Goal: Information Seeking & Learning: Learn about a topic

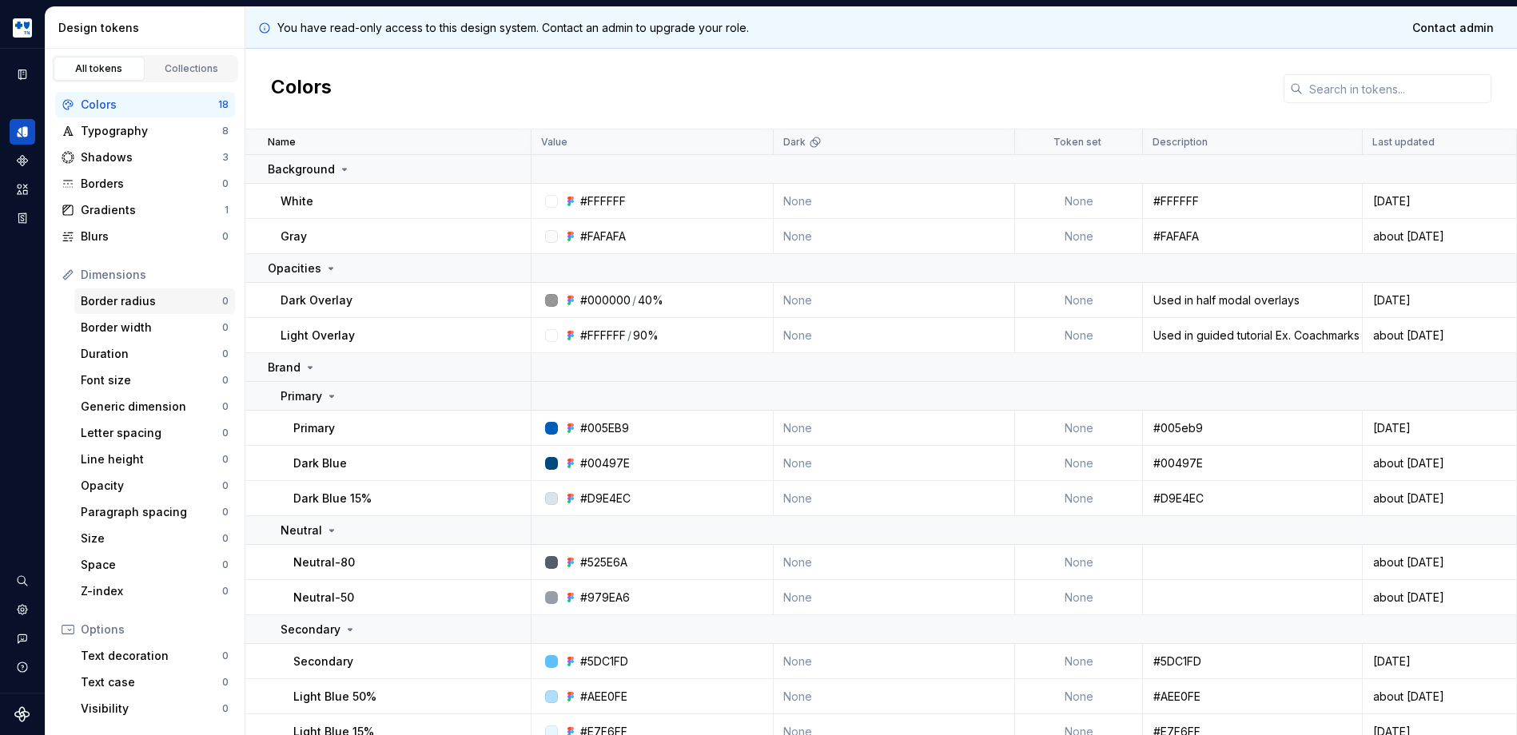
scroll to position [14, 0]
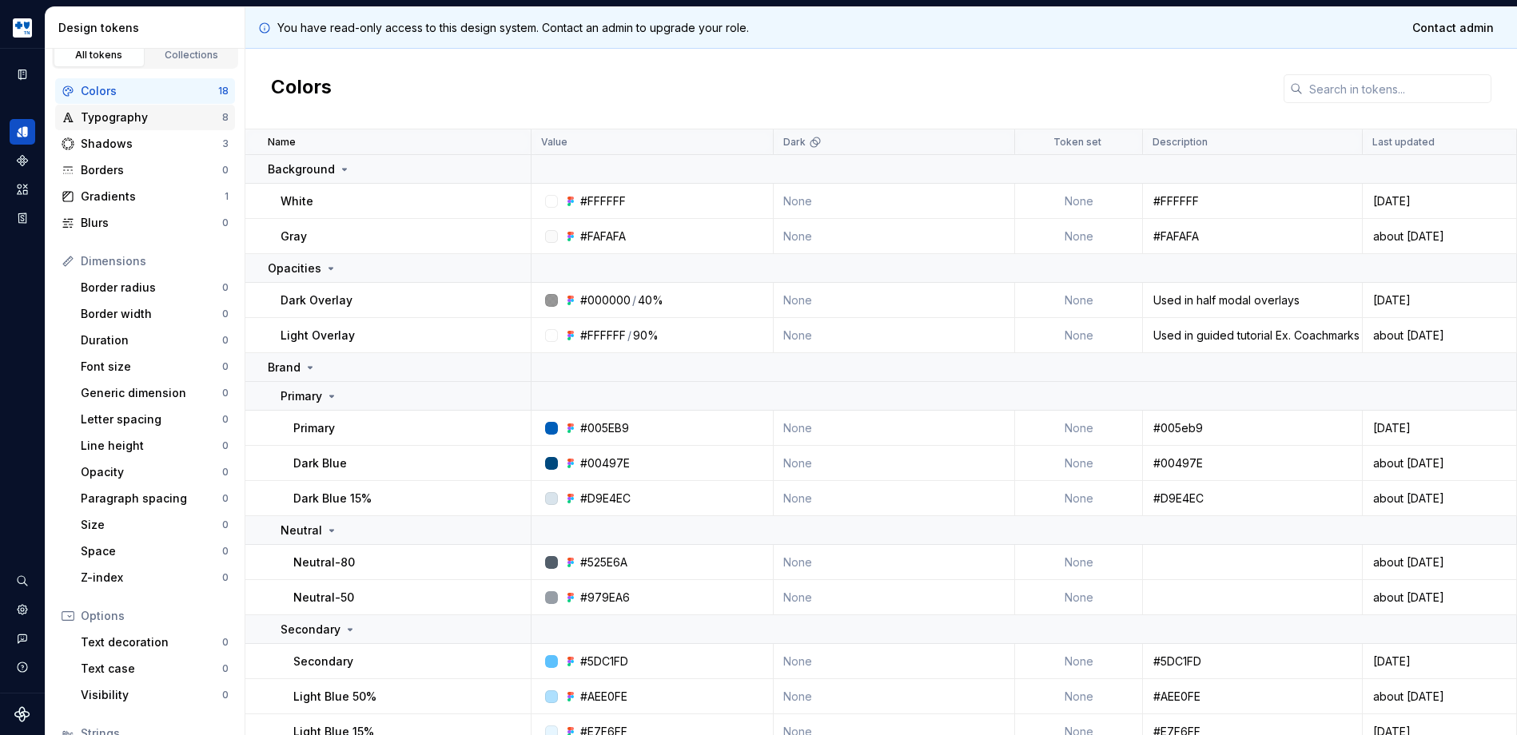
click at [133, 119] on div "Typography" at bounding box center [151, 118] width 141 height 16
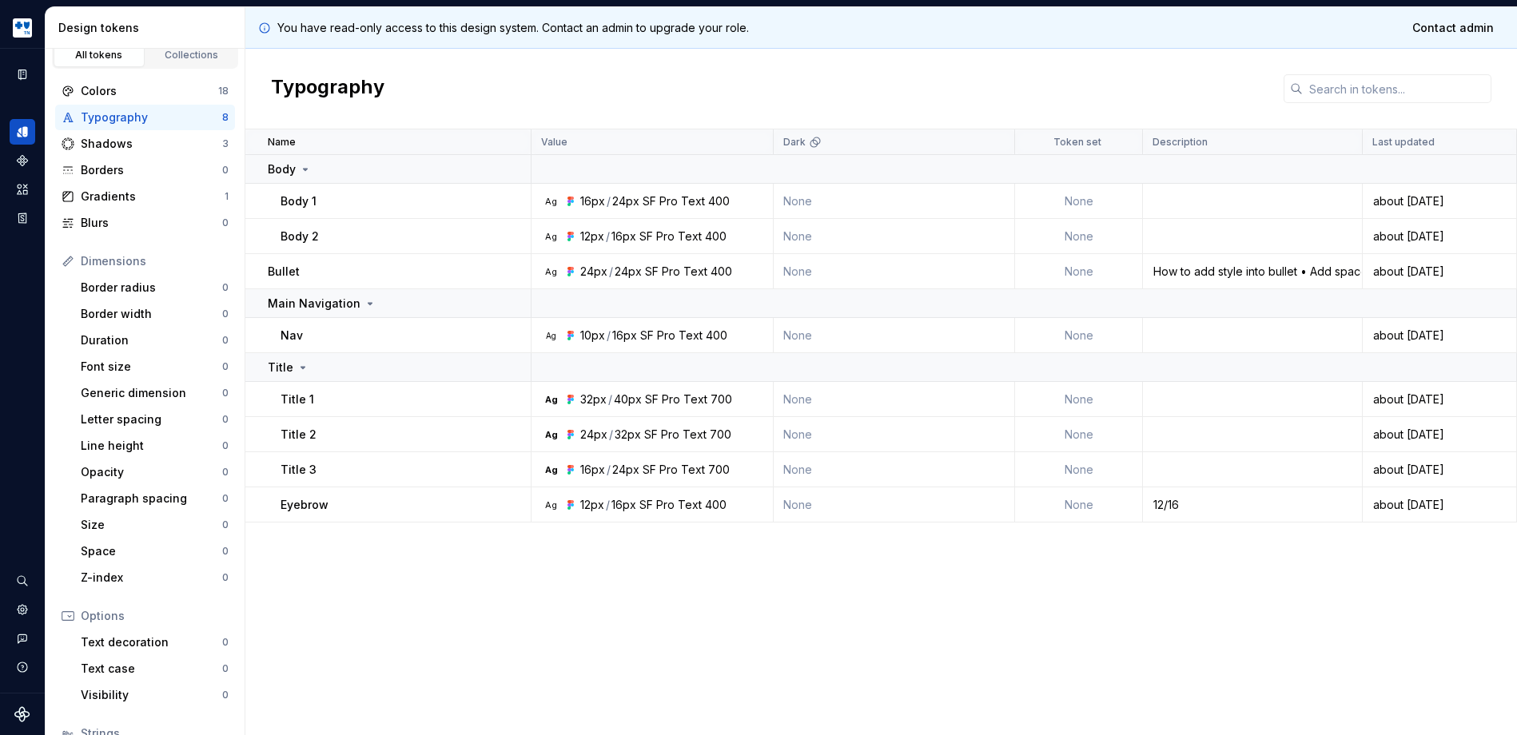
click at [624, 337] on div "16px" at bounding box center [624, 336] width 25 height 16
click at [545, 339] on div "Ag" at bounding box center [551, 335] width 13 height 13
click at [580, 334] on div "10px" at bounding box center [592, 336] width 25 height 16
click at [722, 340] on div "400" at bounding box center [717, 336] width 22 height 16
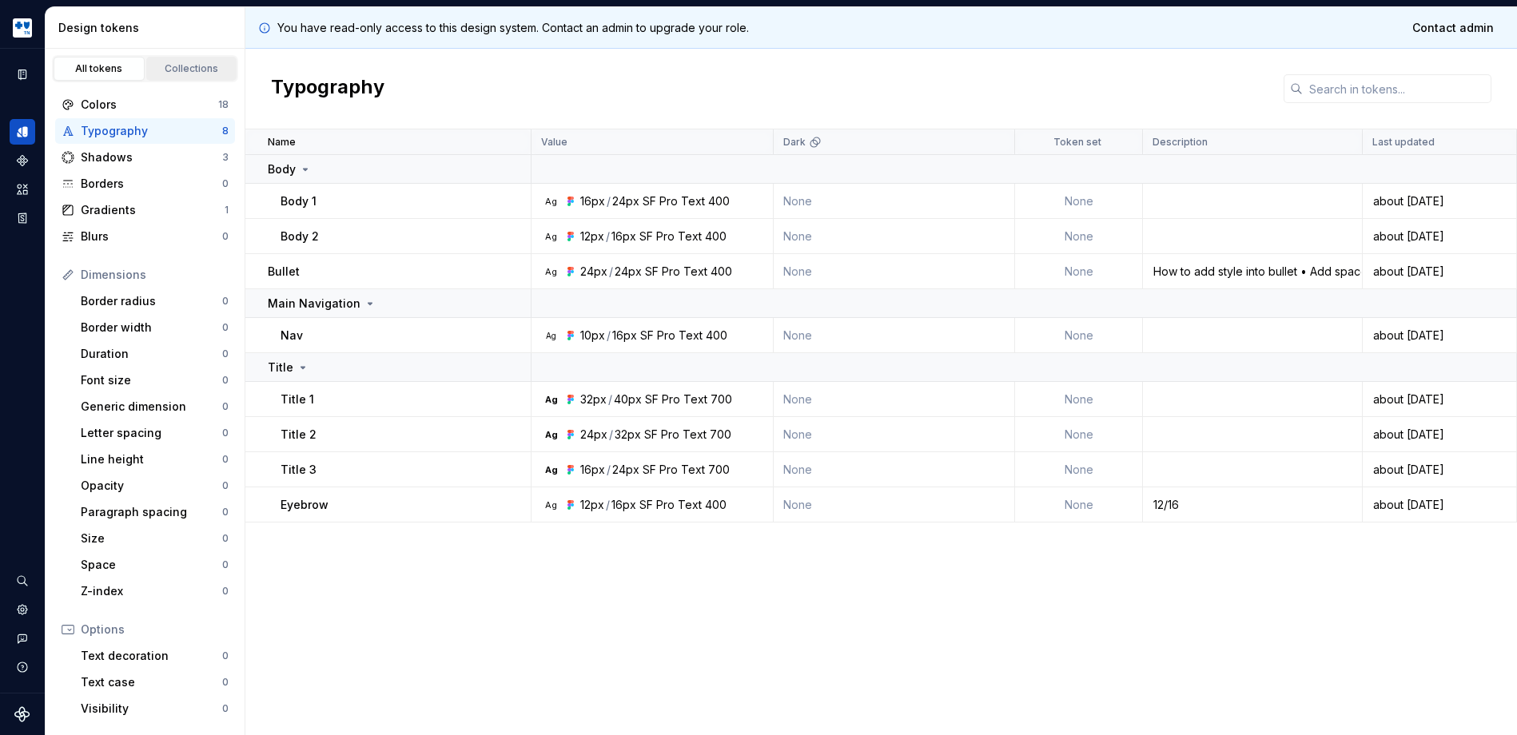
click at [183, 63] on div "Collections" at bounding box center [192, 68] width 80 height 13
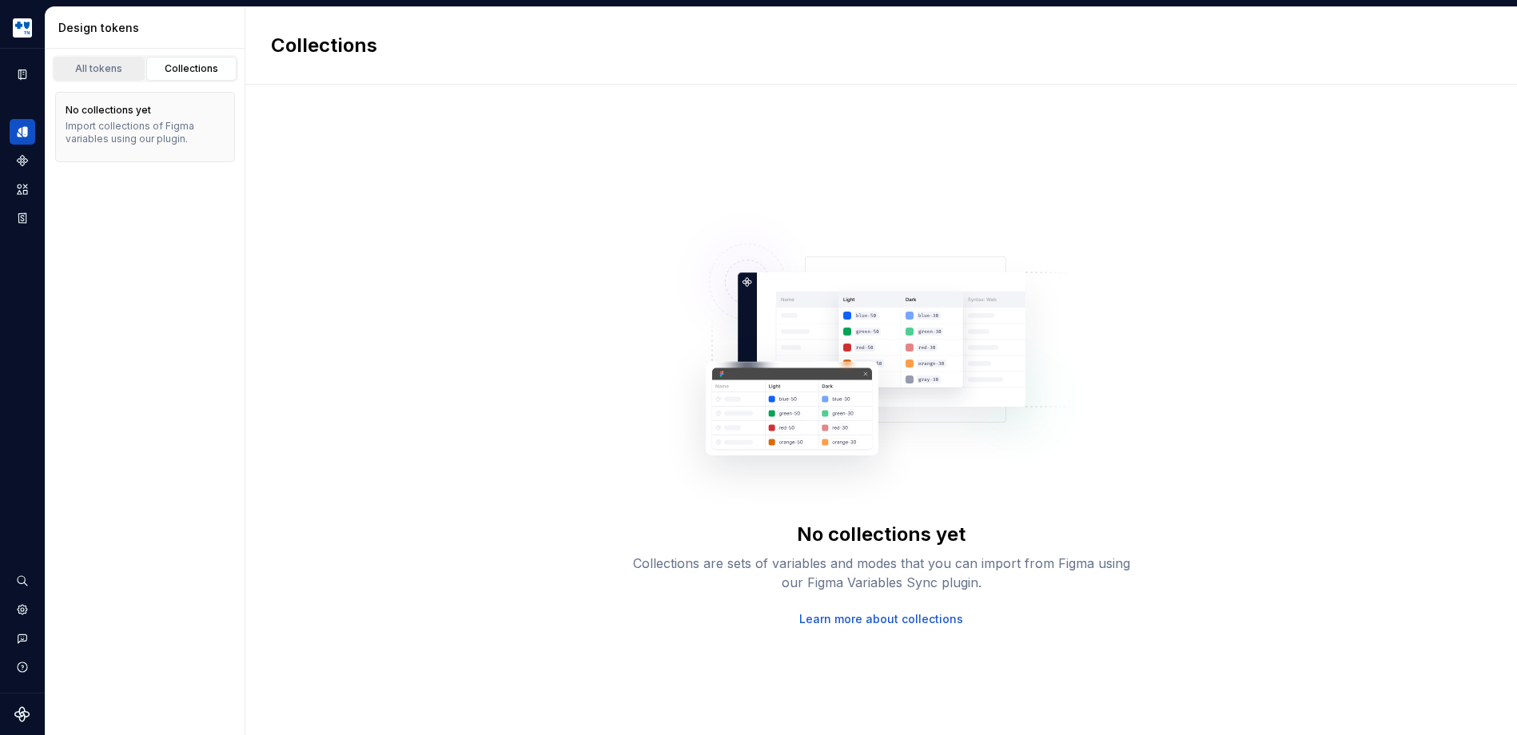
click at [110, 65] on div "All tokens" at bounding box center [99, 68] width 80 height 13
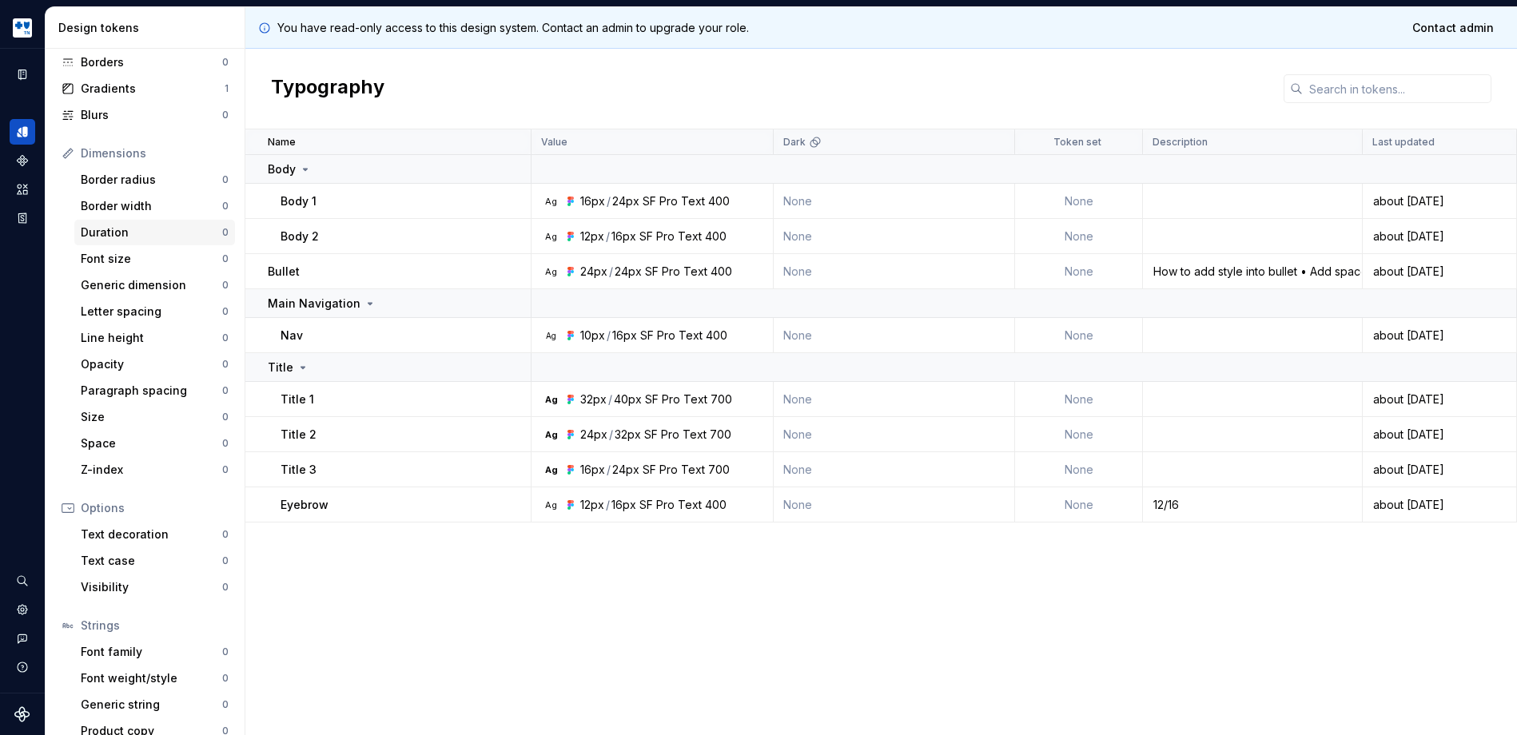
scroll to position [140, 0]
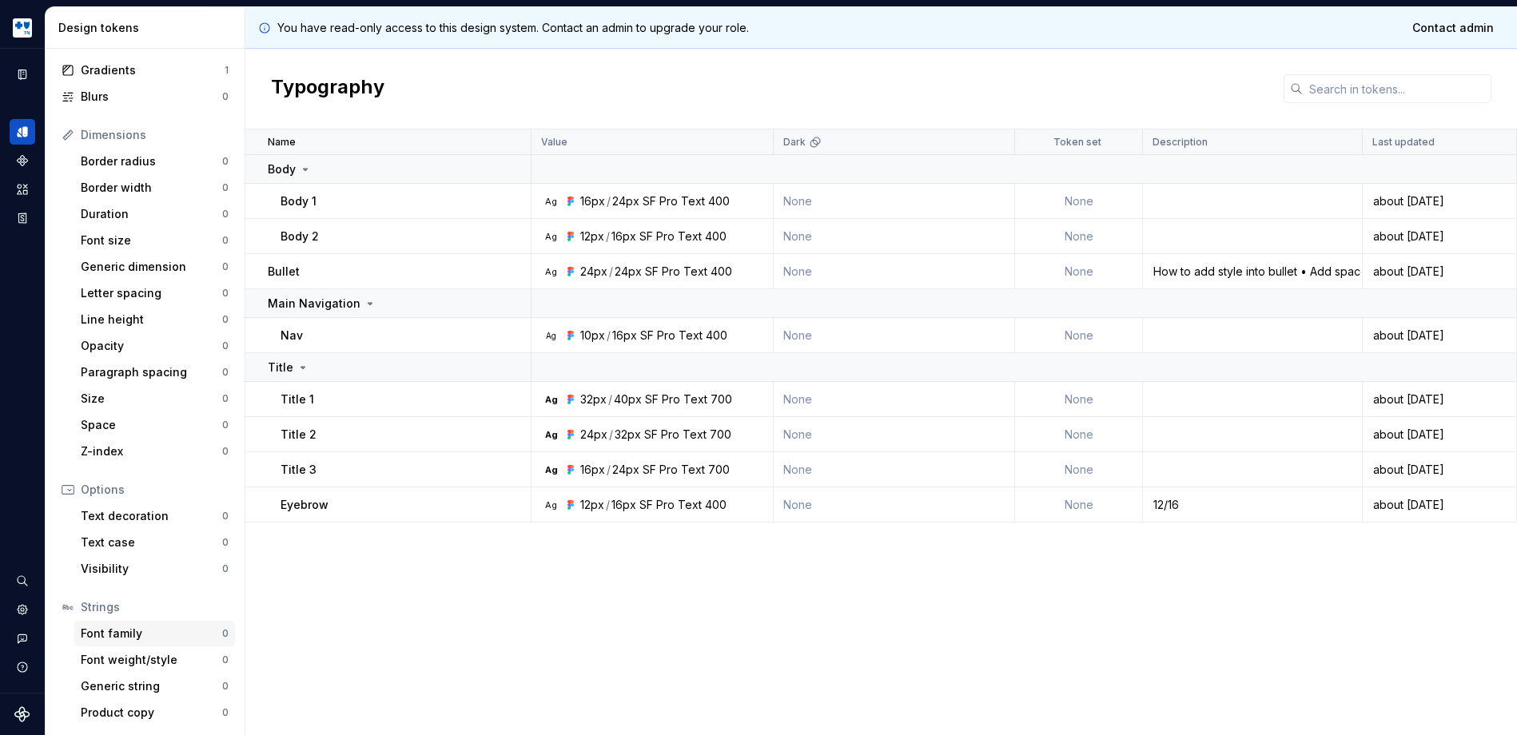
click at [139, 645] on div "Font family 0" at bounding box center [154, 634] width 161 height 26
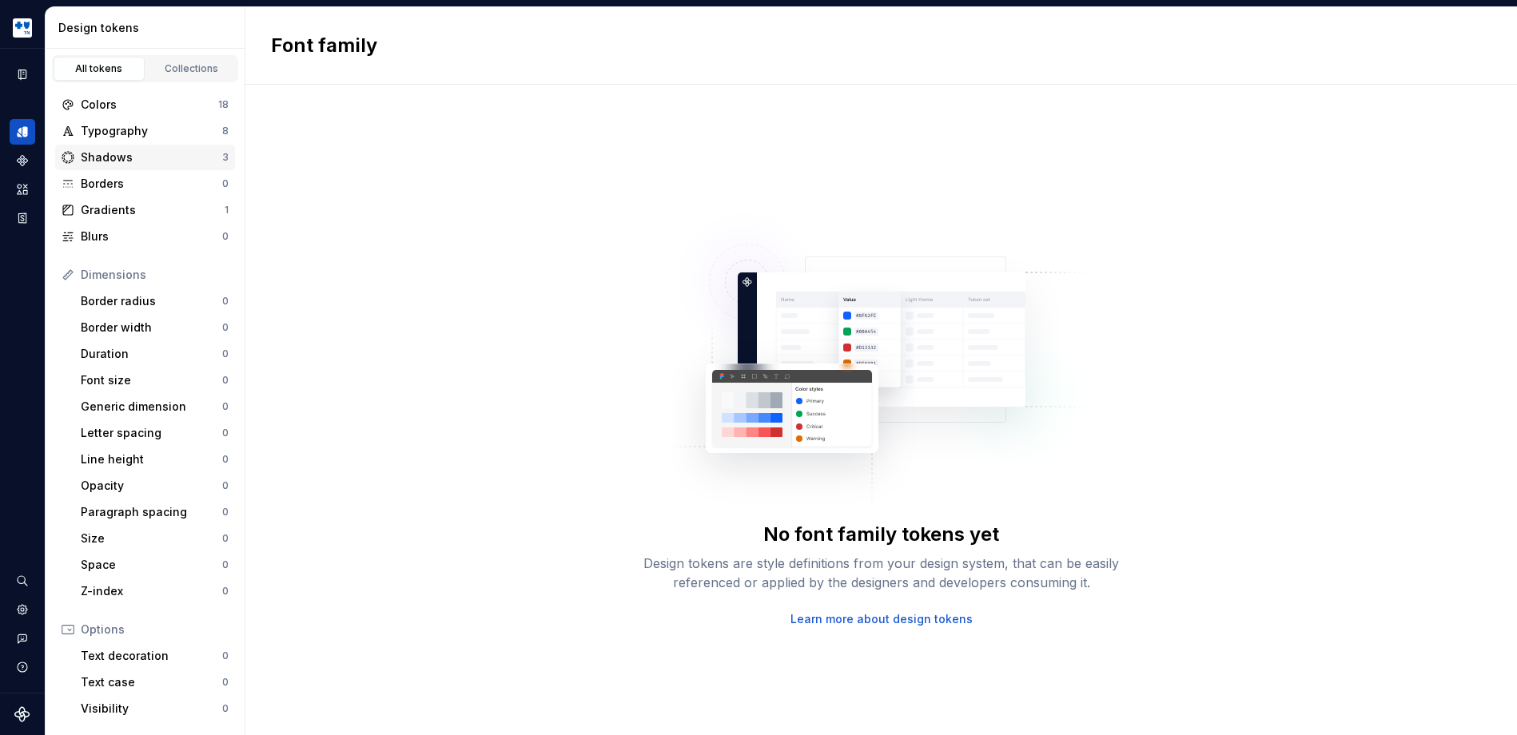
click at [149, 158] on div "Shadows" at bounding box center [151, 157] width 141 height 16
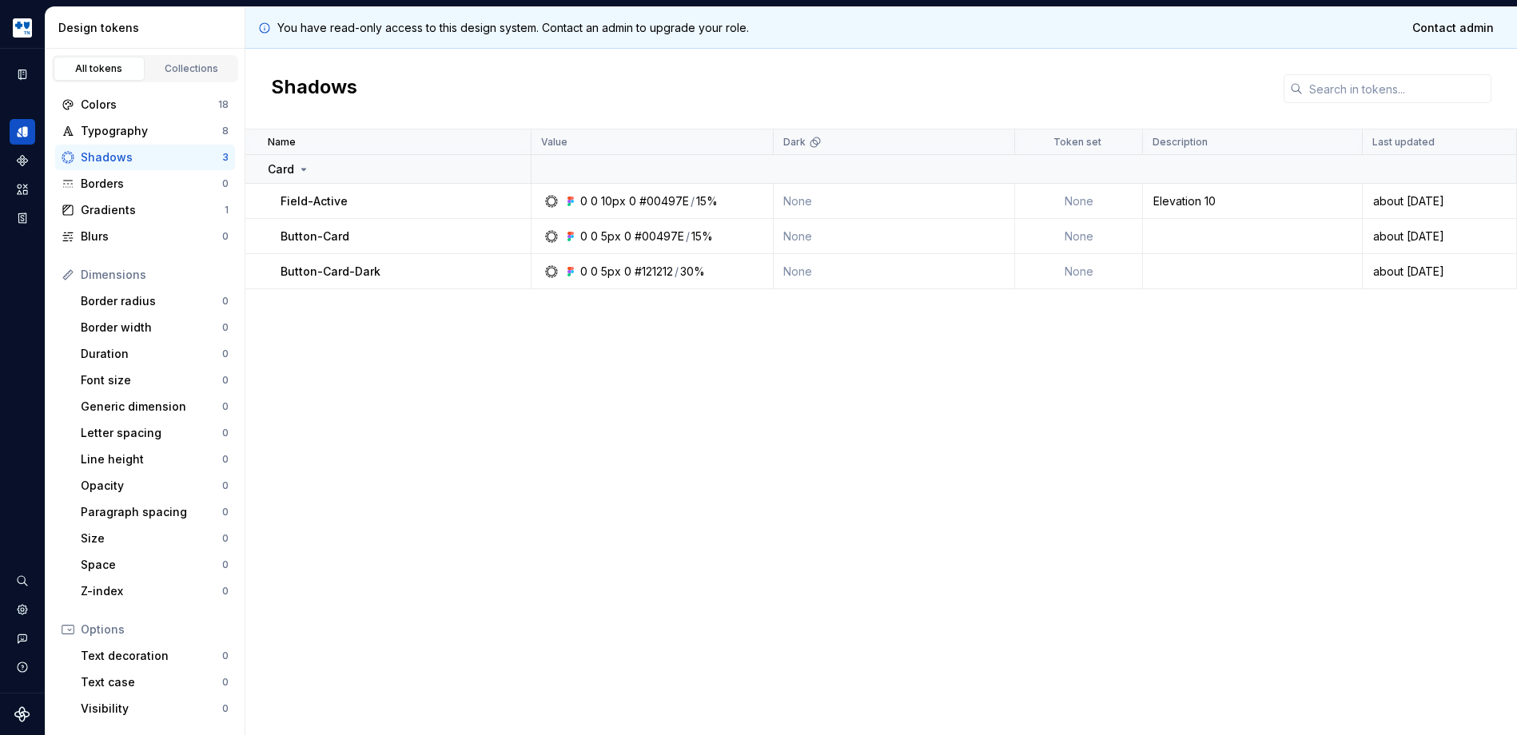
click at [149, 155] on div "Shadows" at bounding box center [151, 157] width 141 height 16
click at [574, 200] on icon at bounding box center [570, 201] width 13 height 13
click at [159, 132] on div "Typography" at bounding box center [151, 131] width 141 height 16
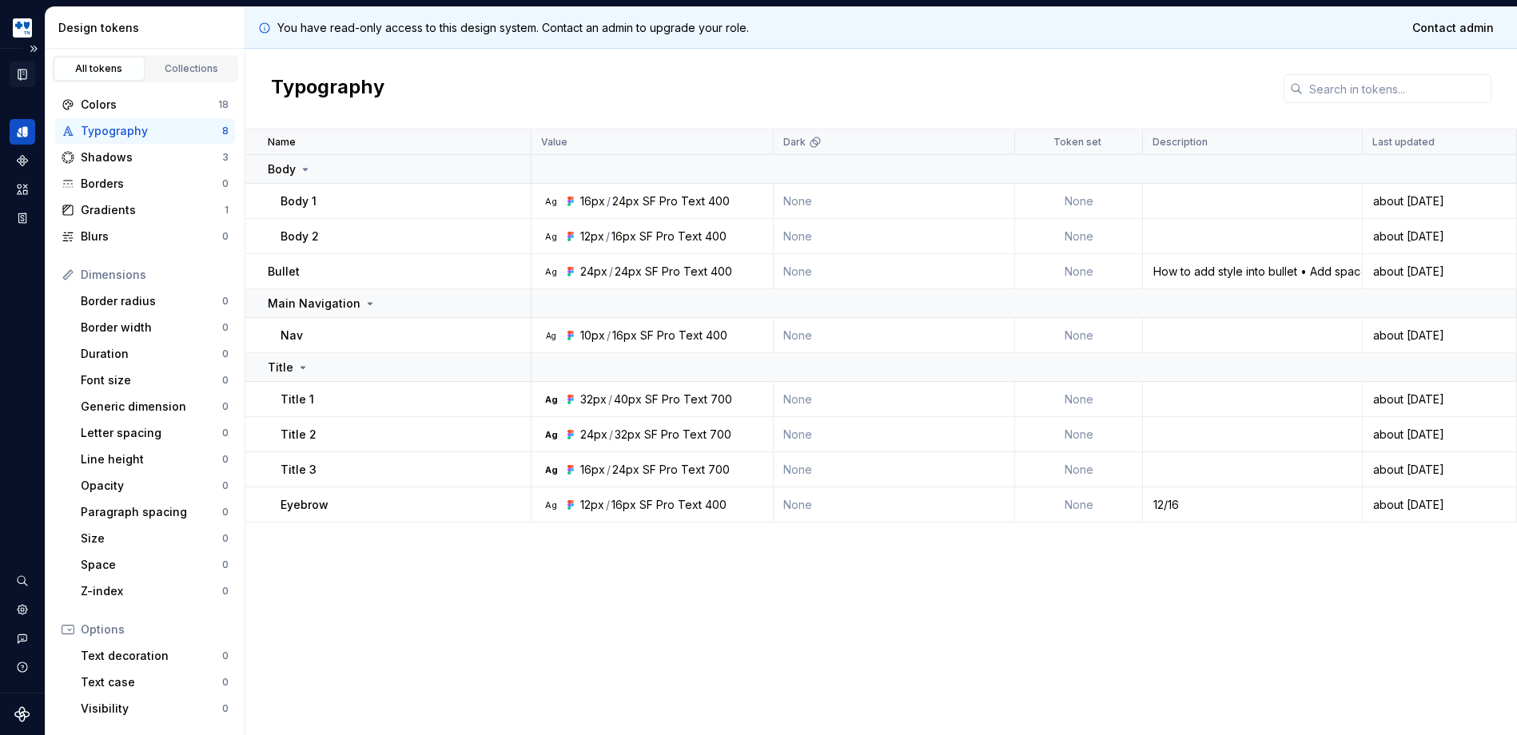
click at [21, 70] on icon "Documentation" at bounding box center [22, 75] width 8 height 10
click at [25, 164] on icon "Components" at bounding box center [22, 160] width 14 height 14
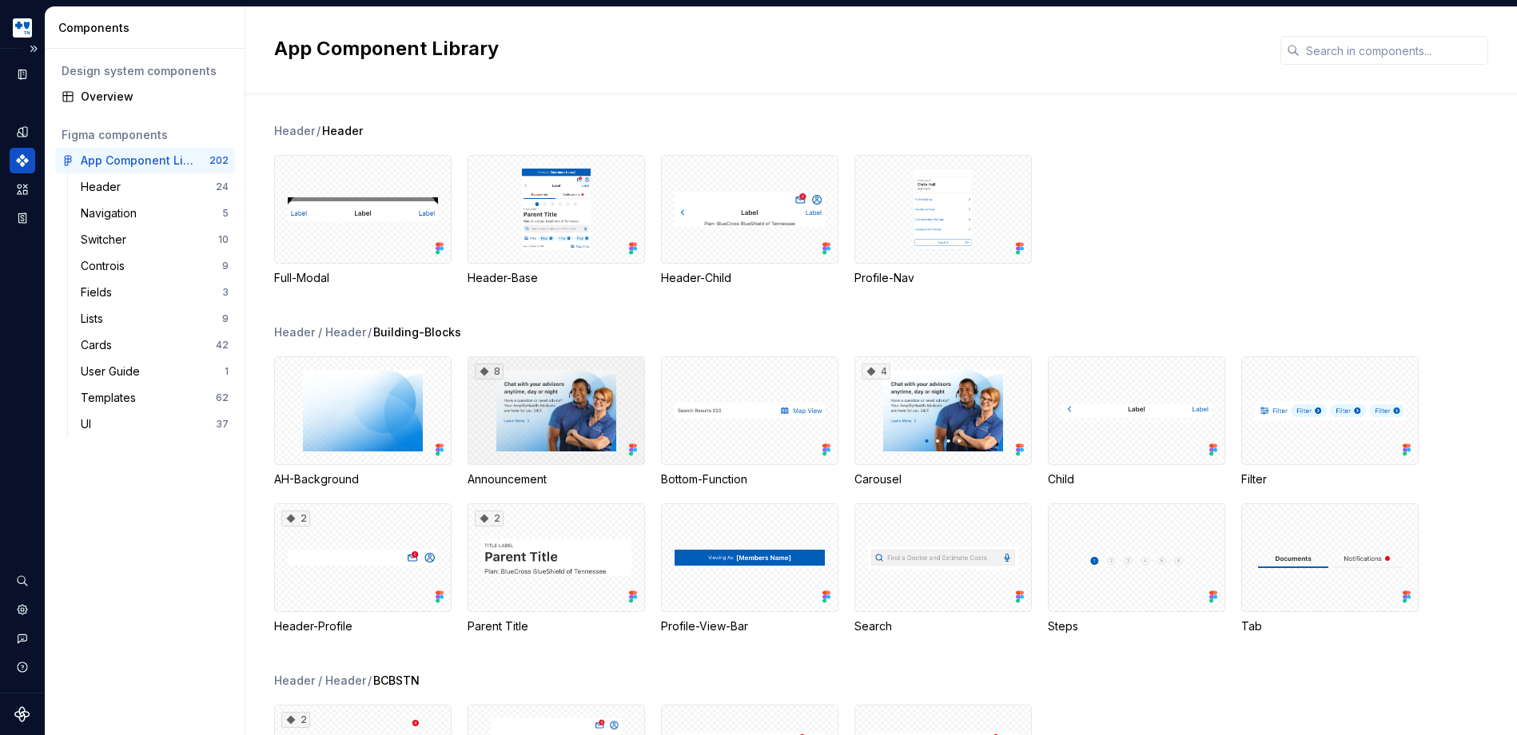
click at [540, 442] on div "8" at bounding box center [556, 411] width 177 height 109
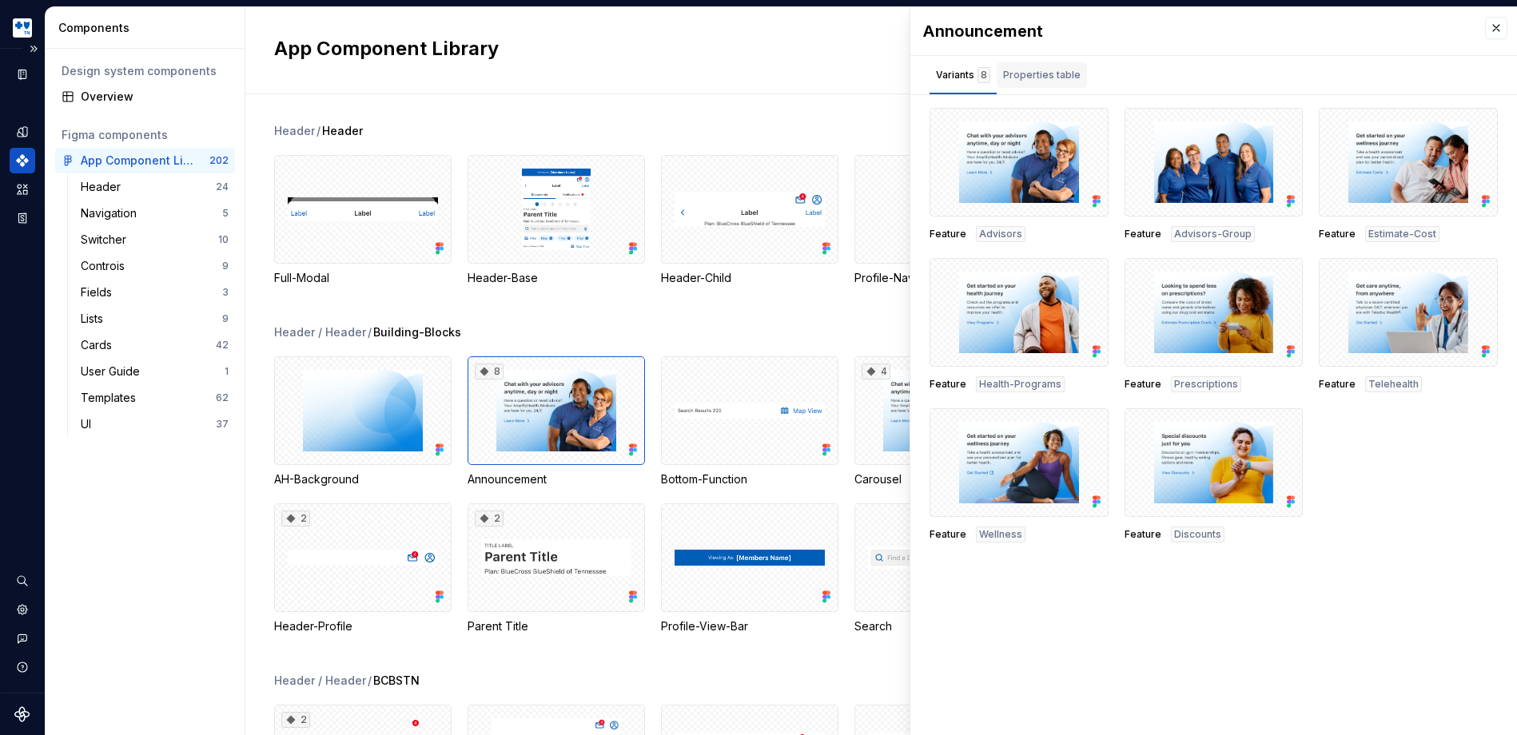
click at [1046, 77] on div "Properties table" at bounding box center [1042, 75] width 78 height 16
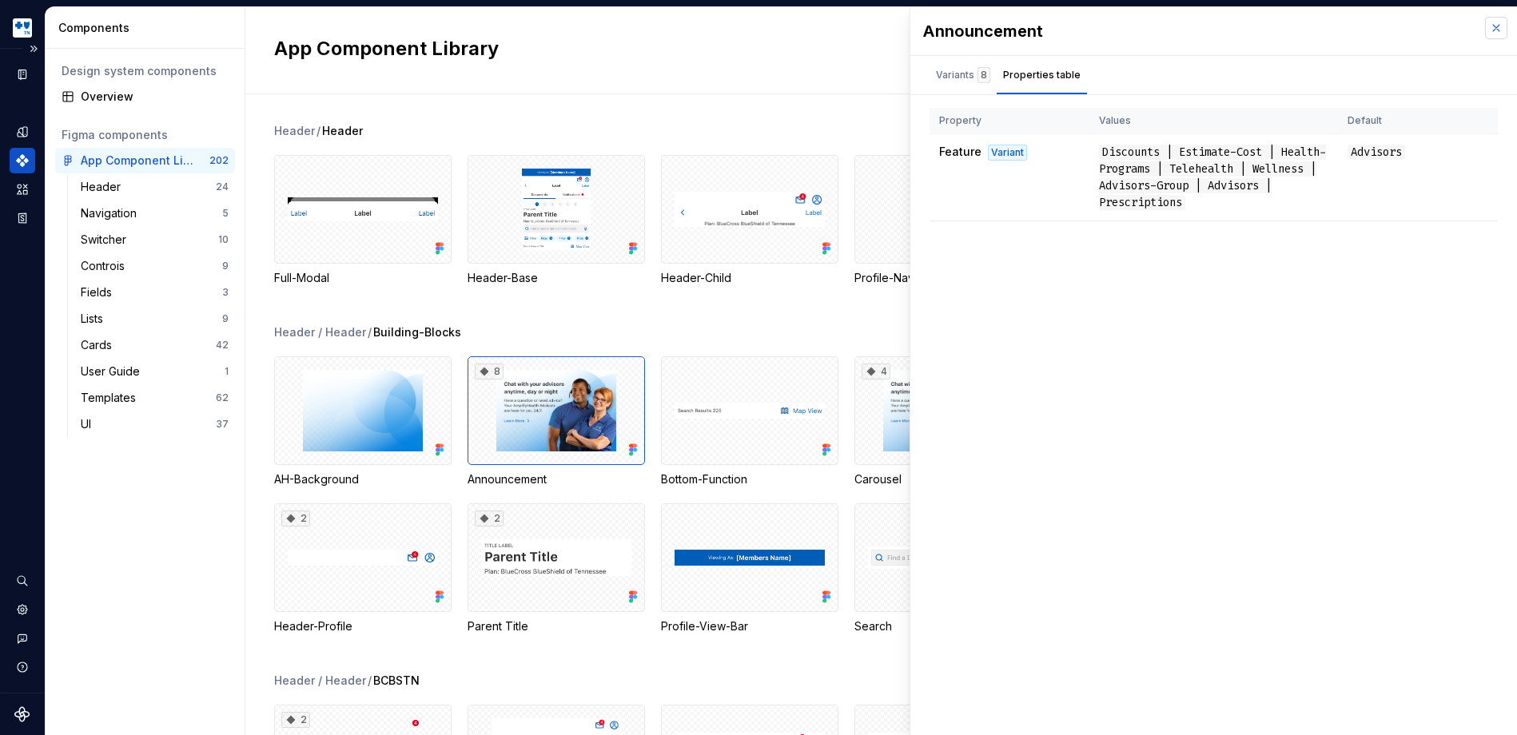
click at [1499, 30] on button "button" at bounding box center [1496, 28] width 22 height 22
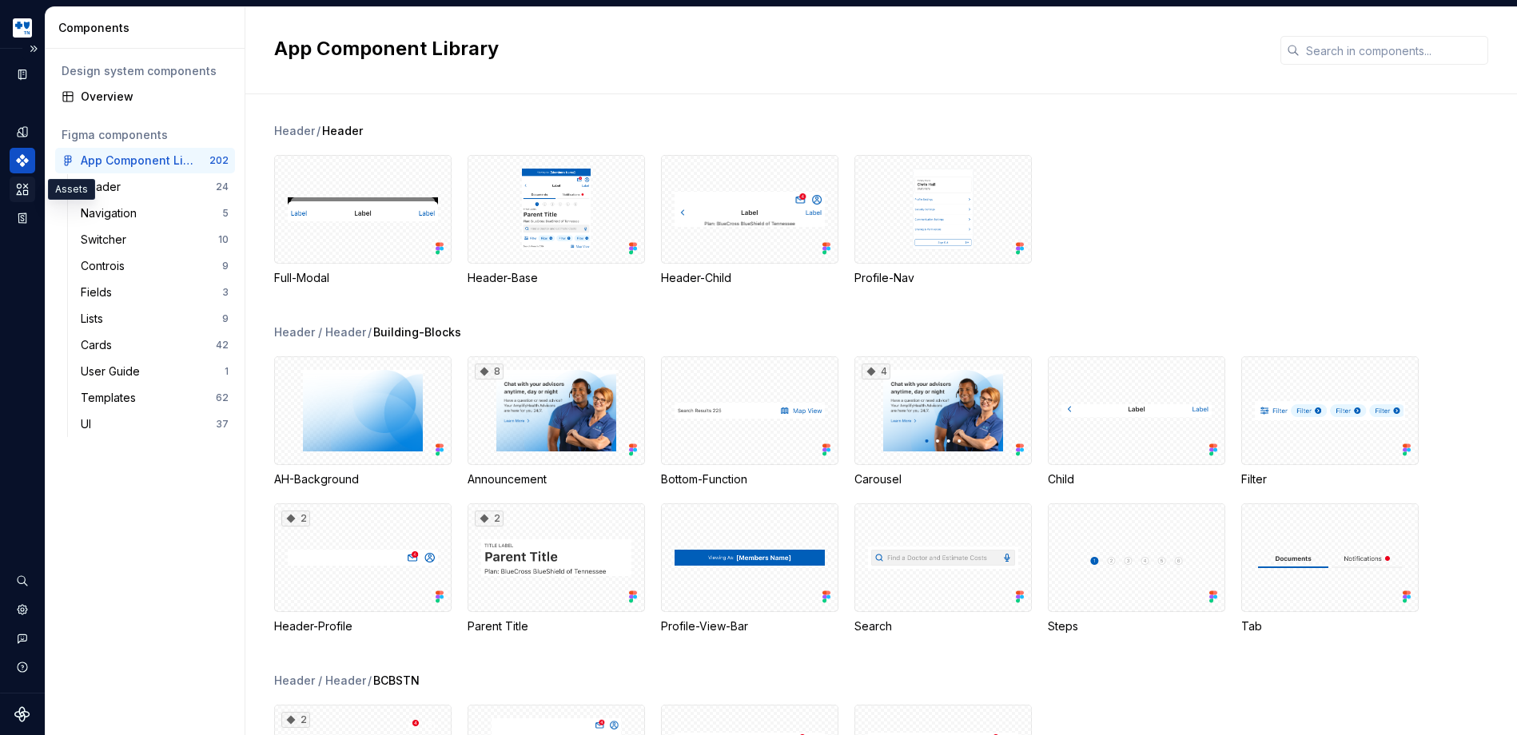
click at [19, 191] on icon "Assets" at bounding box center [22, 189] width 11 height 10
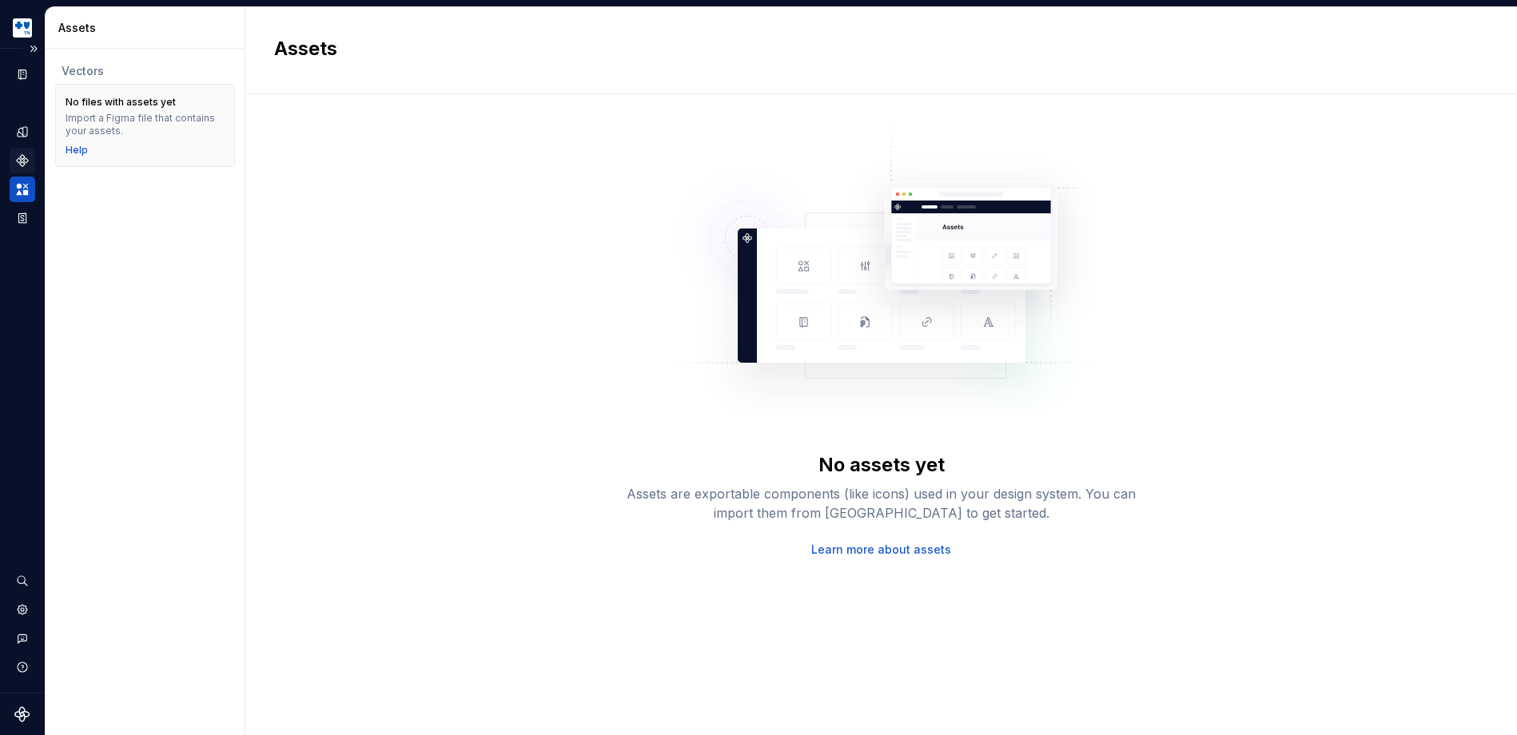
click at [23, 155] on icon "Components" at bounding box center [22, 160] width 11 height 11
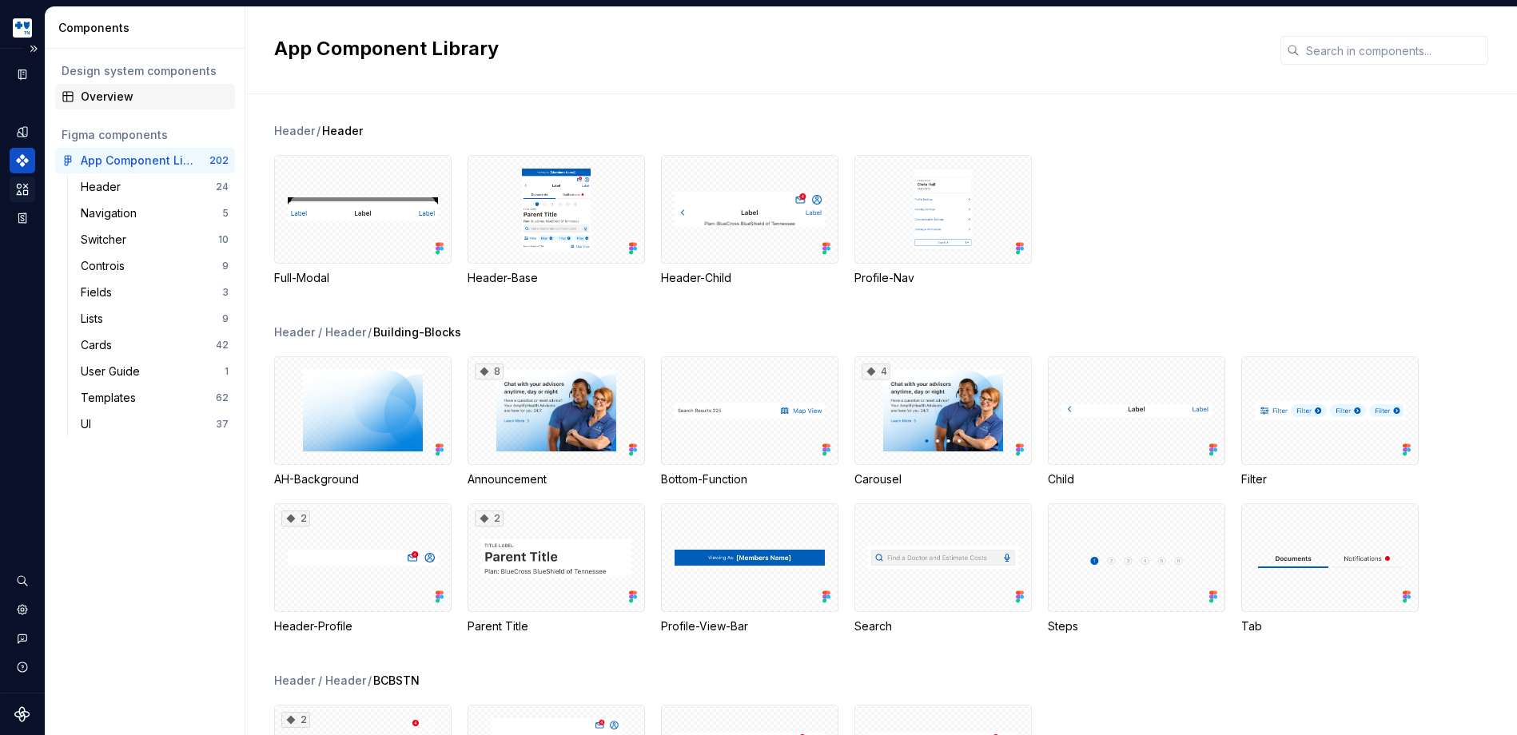
click at [136, 97] on div "Overview" at bounding box center [155, 97] width 148 height 16
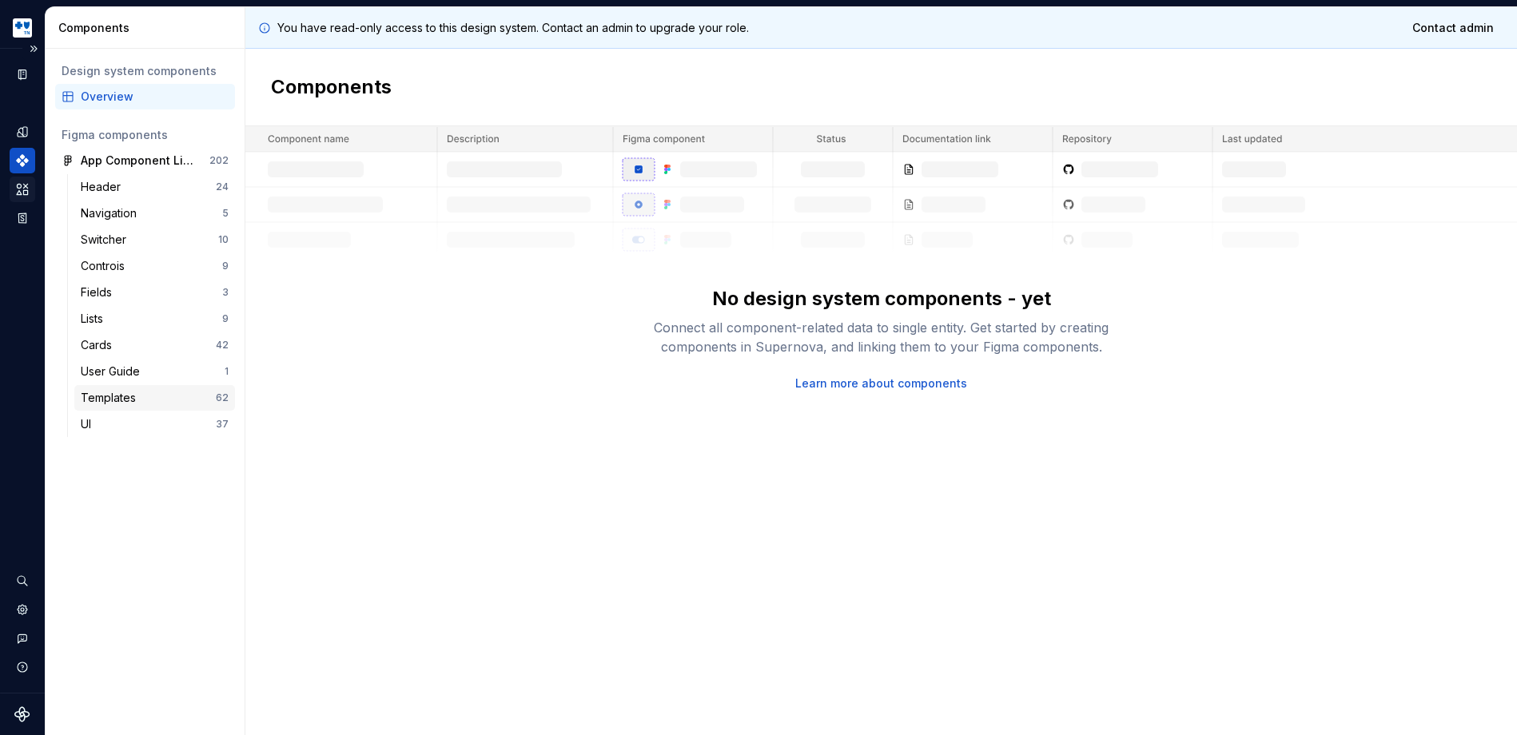
click at [123, 397] on div "Templates" at bounding box center [112, 398] width 62 height 16
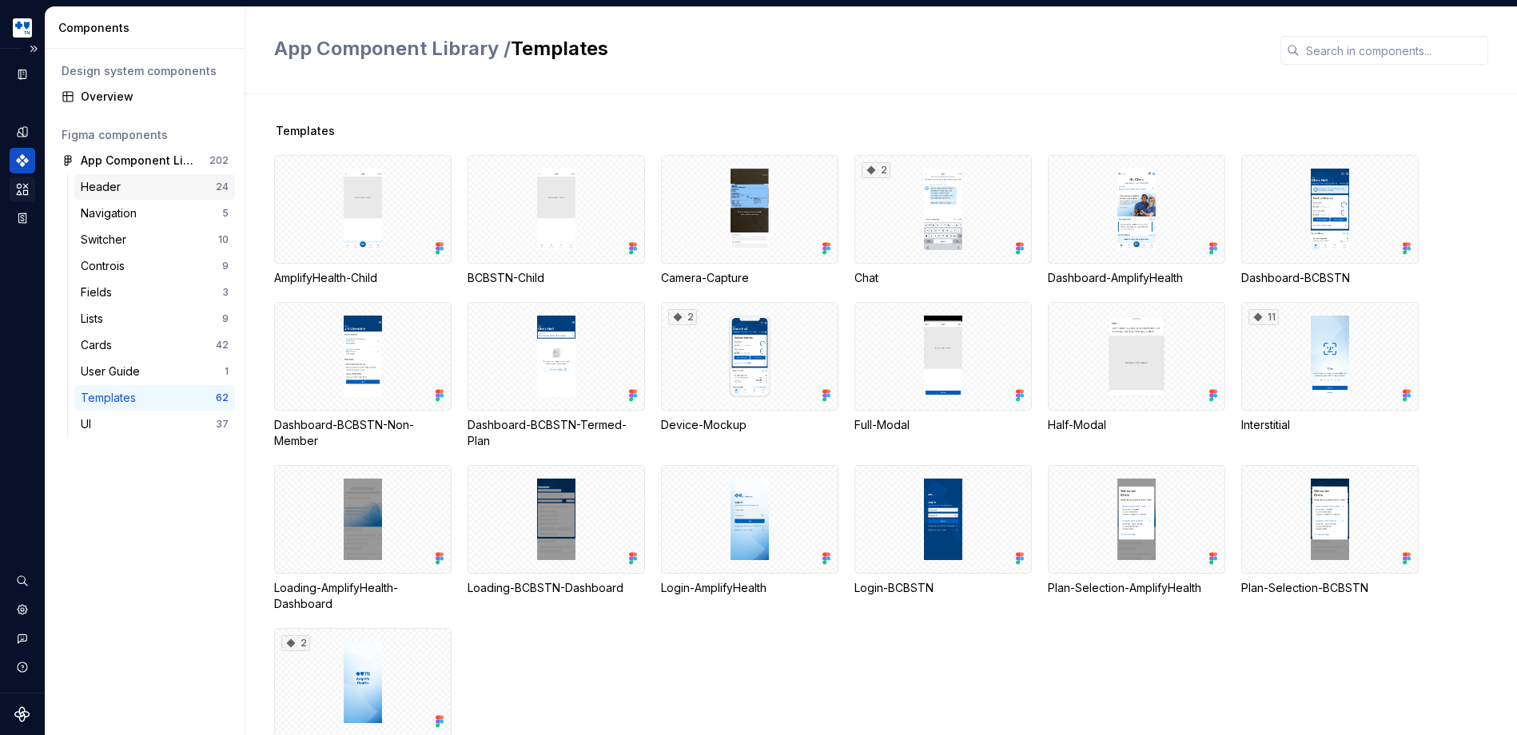
click at [139, 190] on div "Header" at bounding box center [148, 187] width 135 height 16
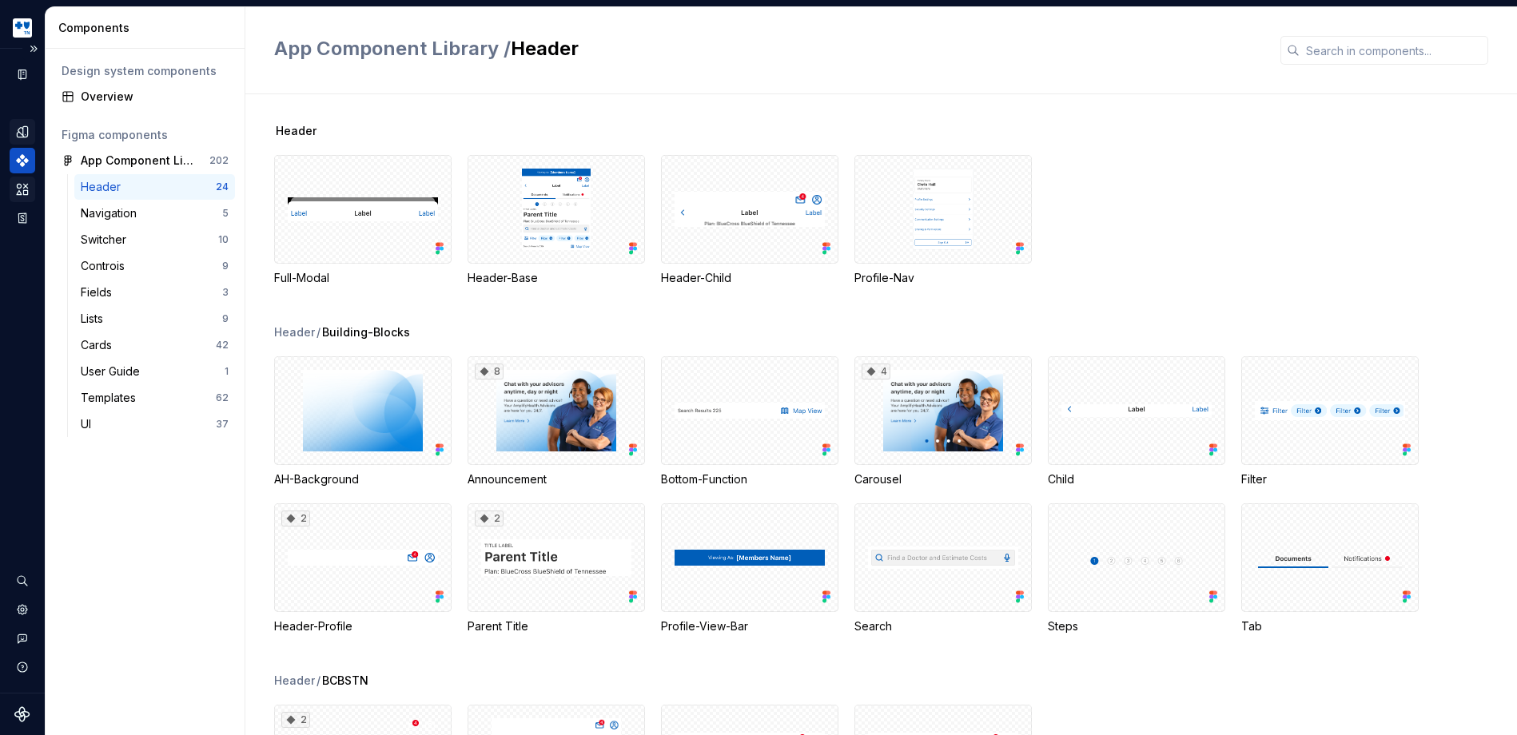
click at [22, 133] on icon "Design tokens" at bounding box center [22, 131] width 10 height 10
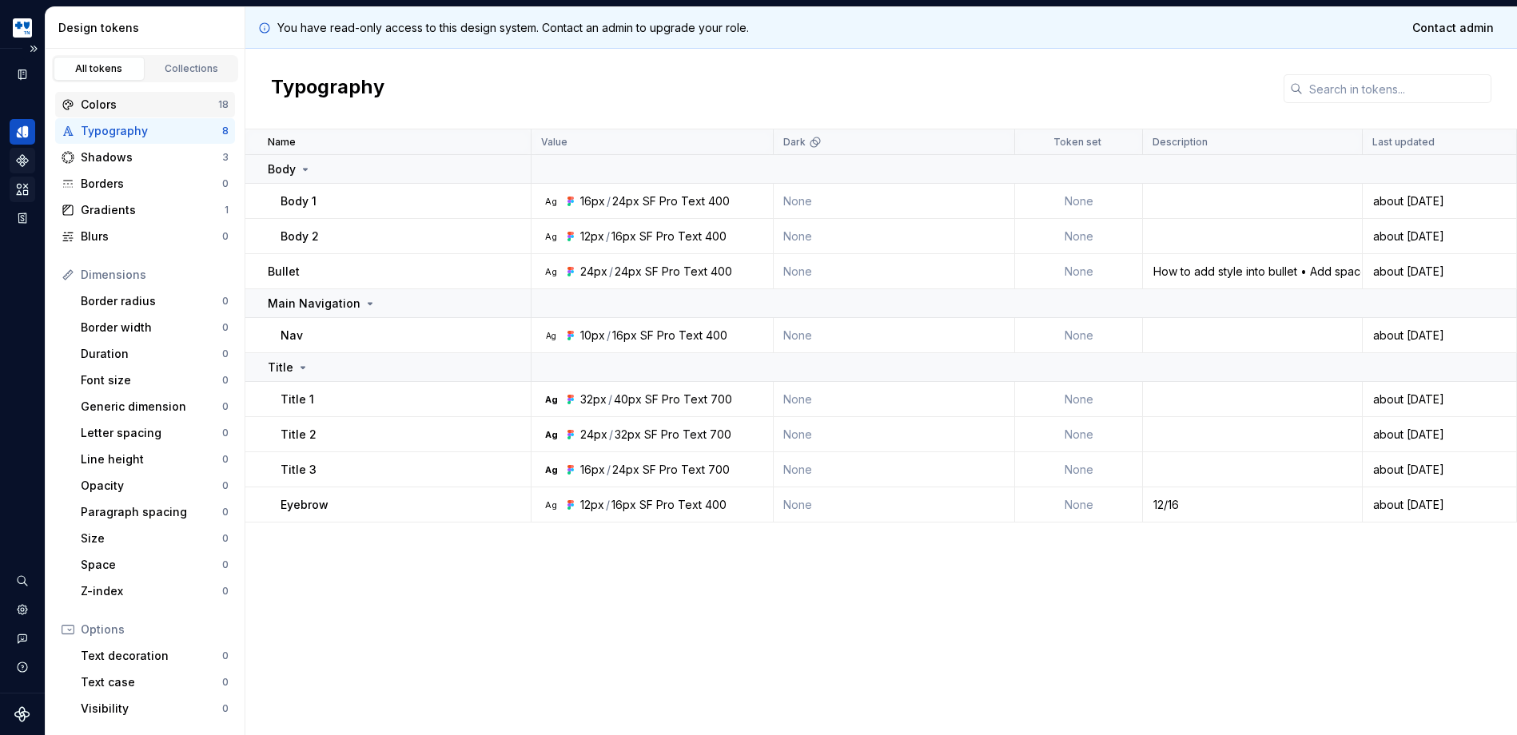
click at [155, 97] on div "Colors" at bounding box center [149, 105] width 137 height 16
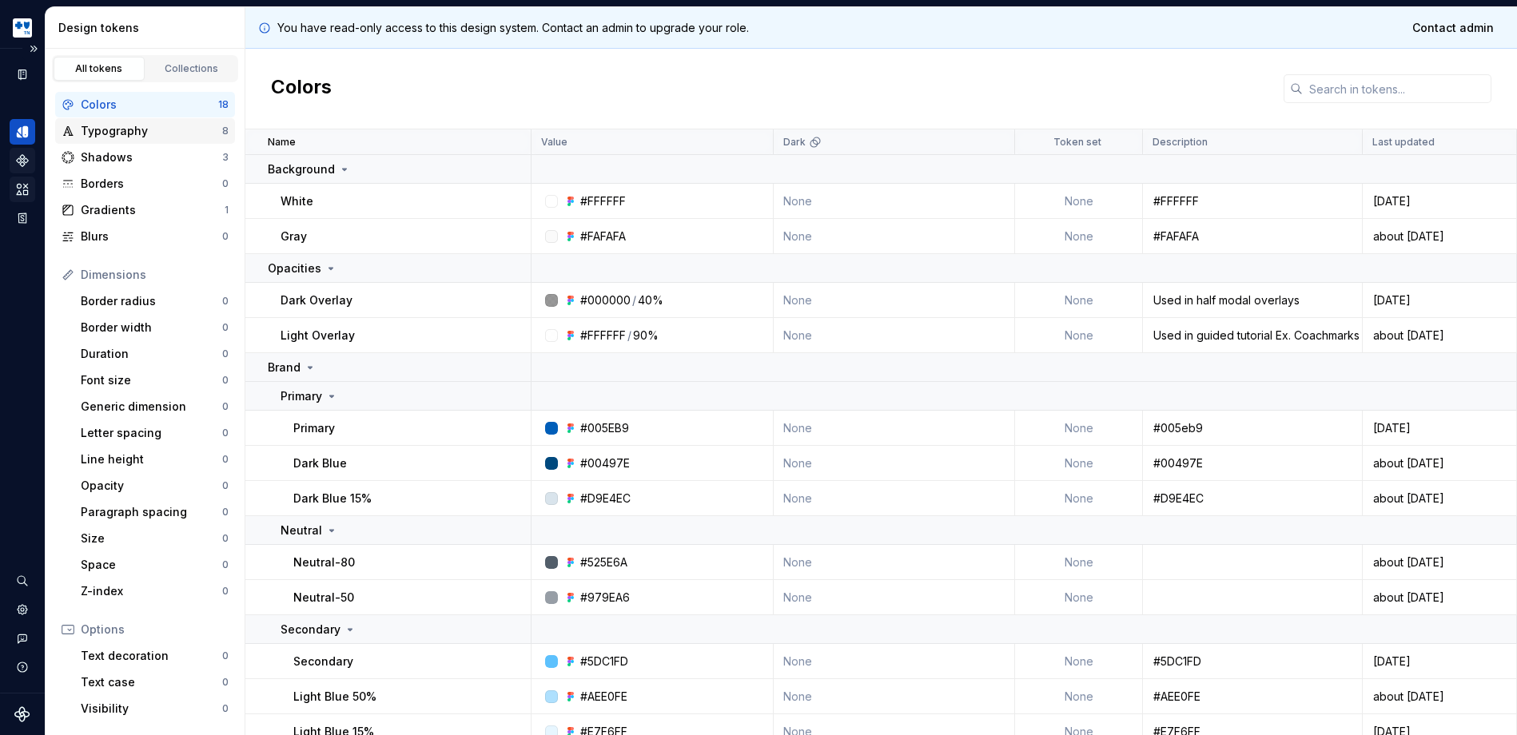
click at [144, 130] on div "Typography" at bounding box center [151, 131] width 141 height 16
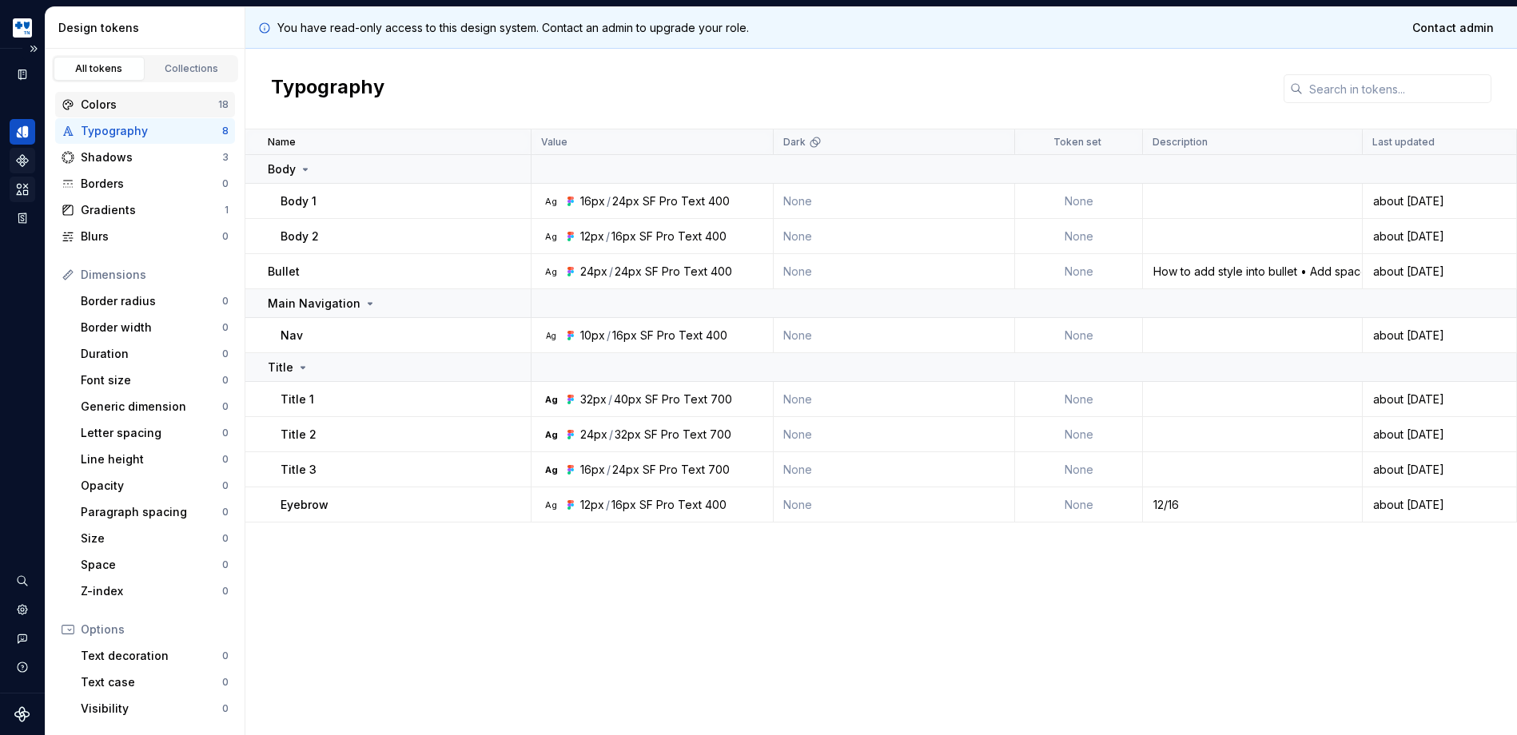
click at [149, 103] on div "Colors" at bounding box center [149, 105] width 137 height 16
